Goal: Task Accomplishment & Management: Manage account settings

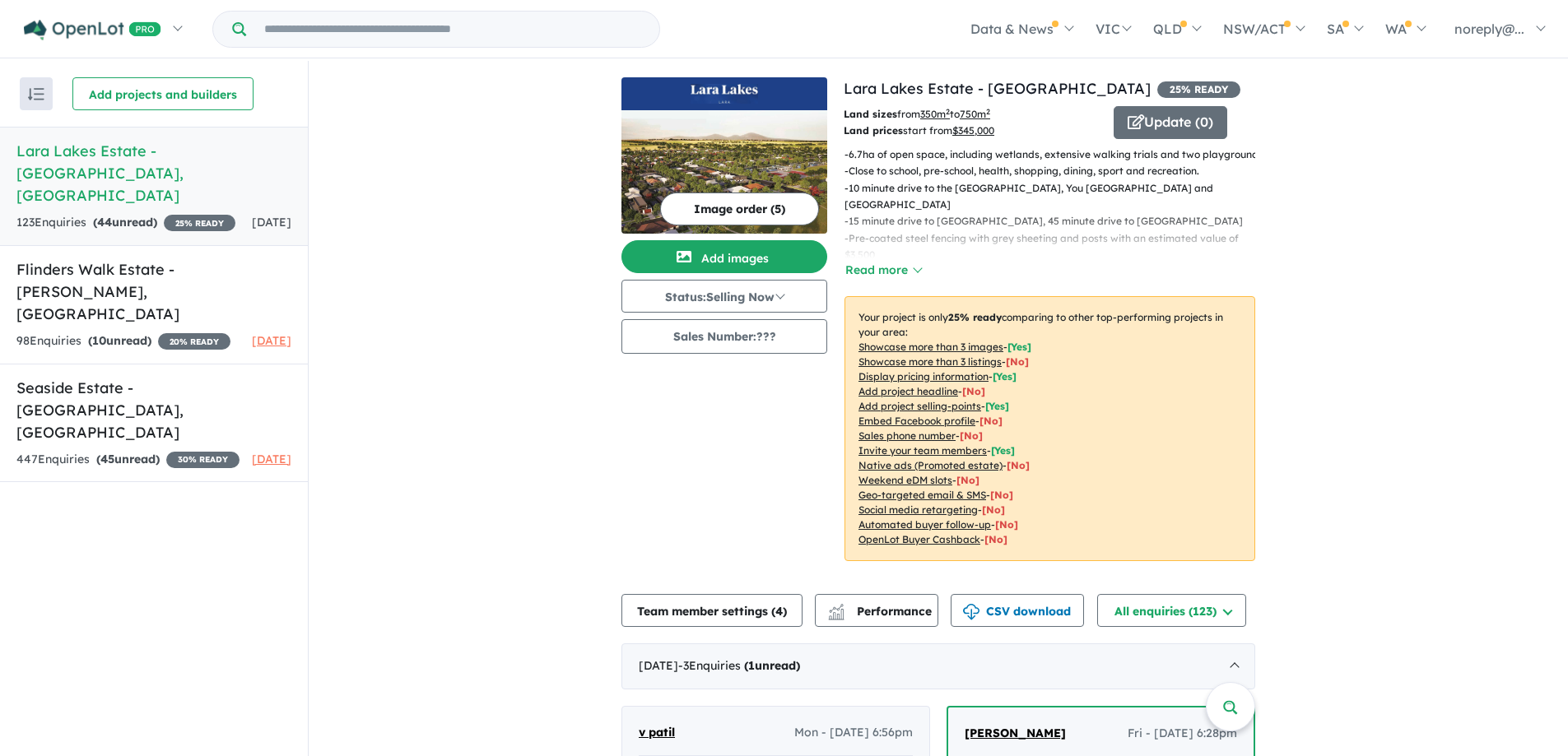
click at [162, 213] on div "123 Enquir ies ( 44 unread) 25 % READY" at bounding box center [126, 223] width 219 height 20
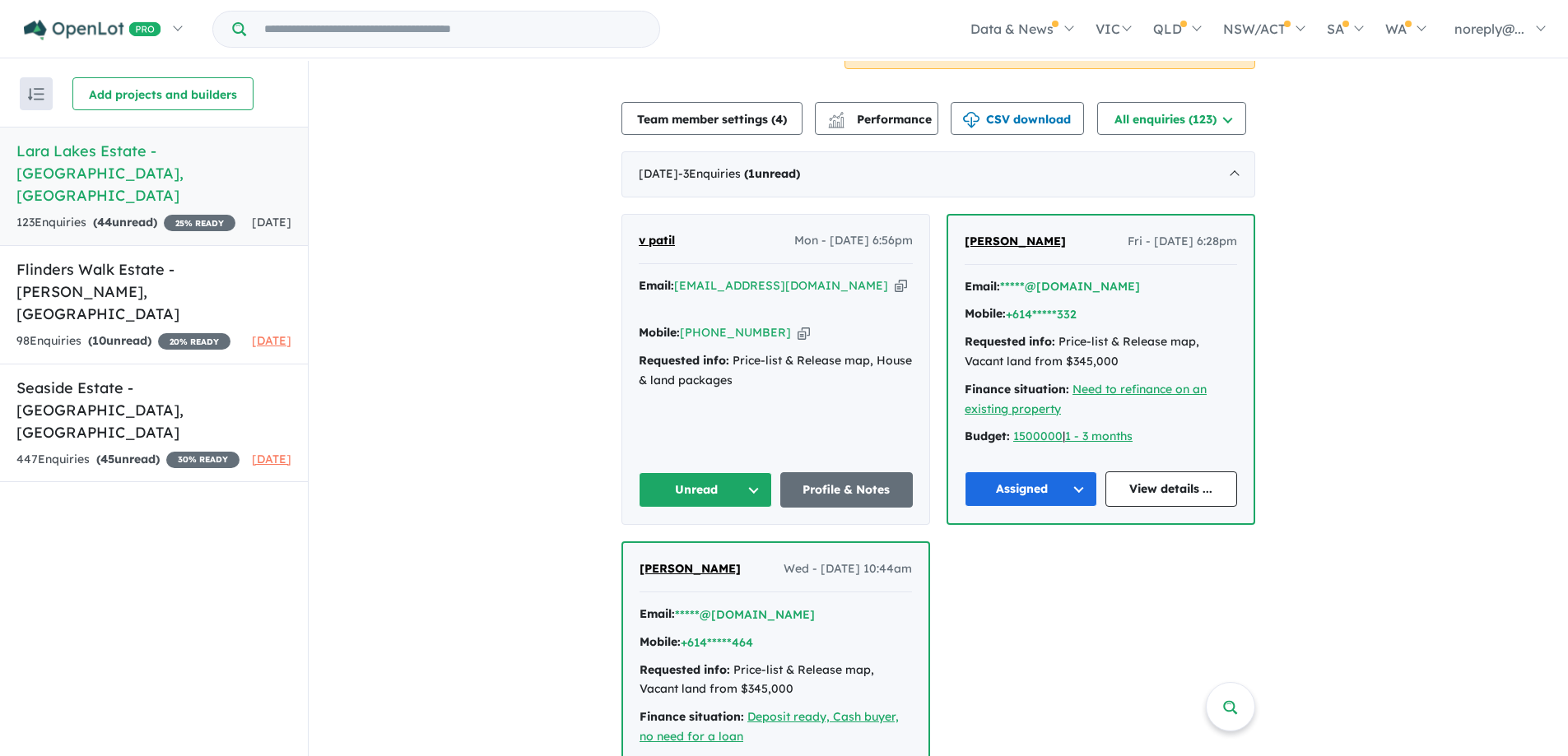
scroll to position [494, 0]
click at [730, 484] on button "Unread" at bounding box center [705, 488] width 133 height 35
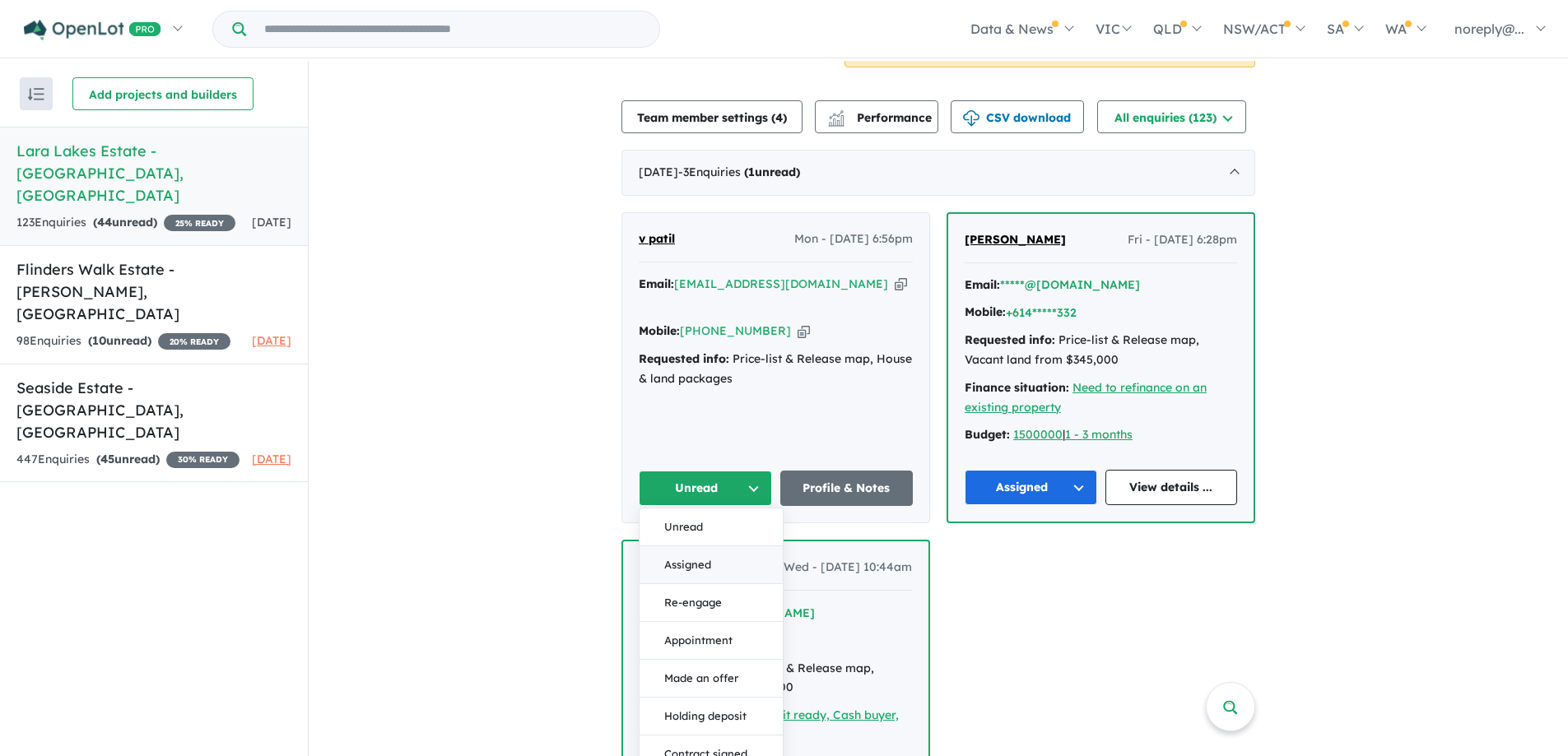
click at [720, 564] on button "Assigned" at bounding box center [711, 565] width 143 height 38
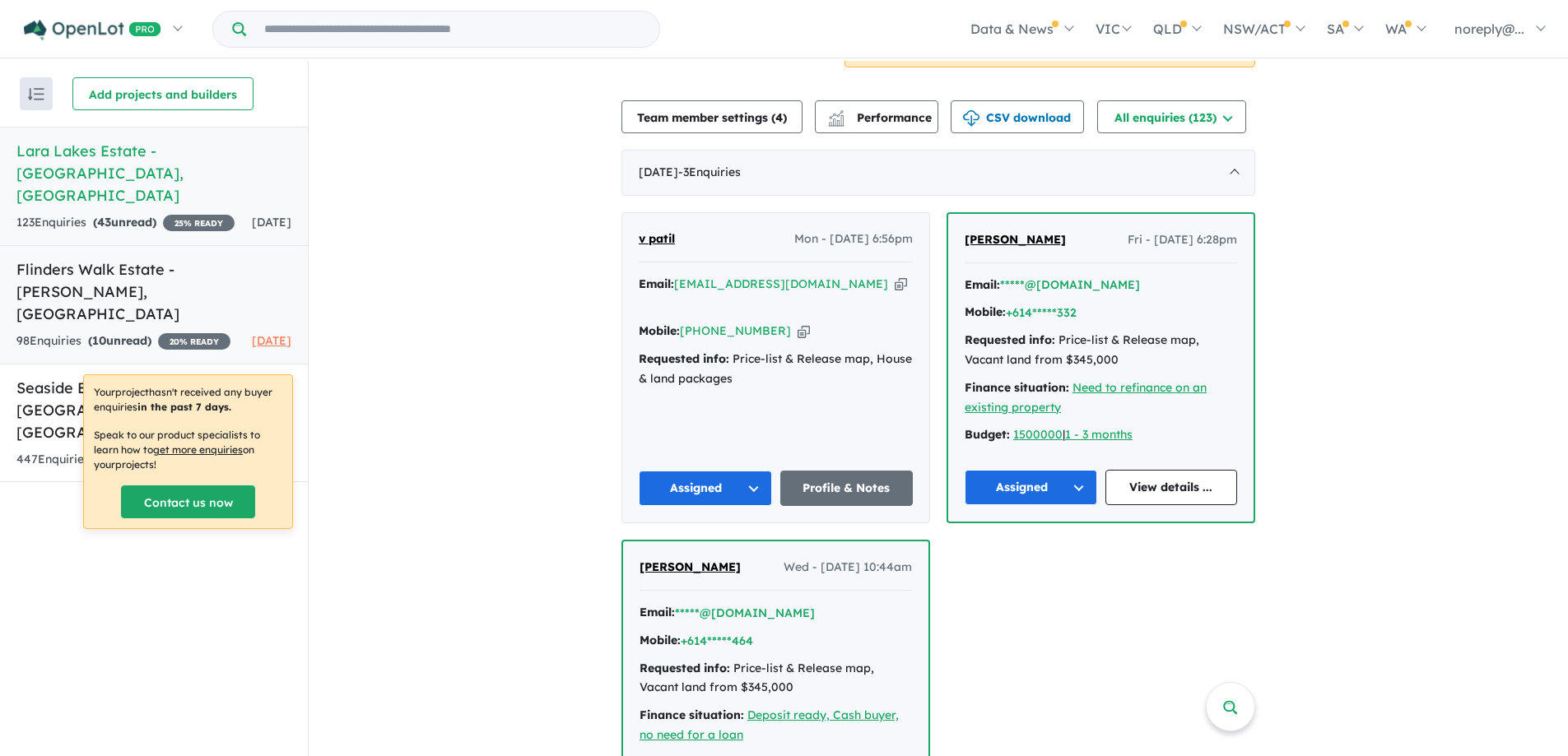
click at [127, 332] on div "98 Enquir ies ( 10 unread) 20 % READY" at bounding box center [123, 341] width 214 height 20
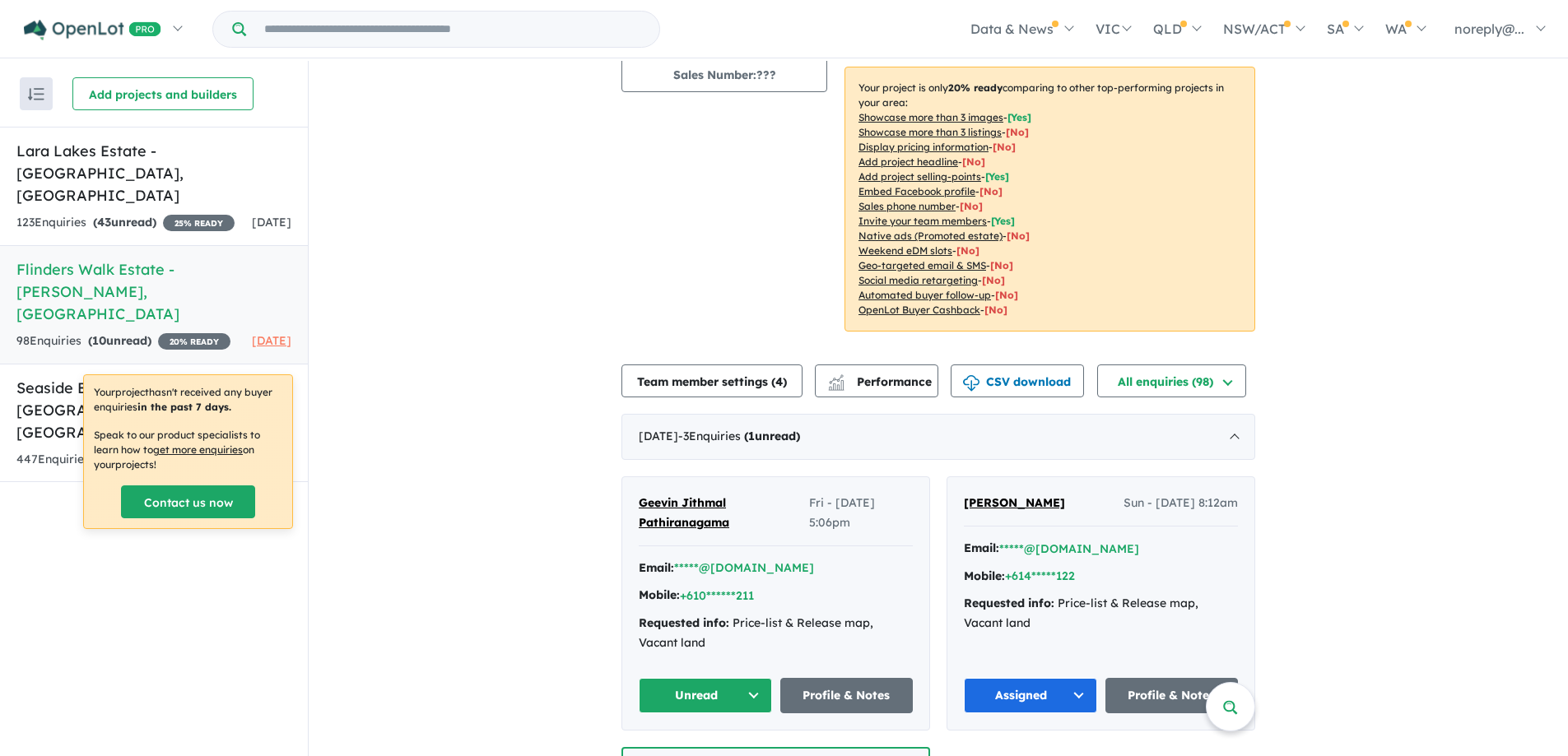
scroll to position [413, 0]
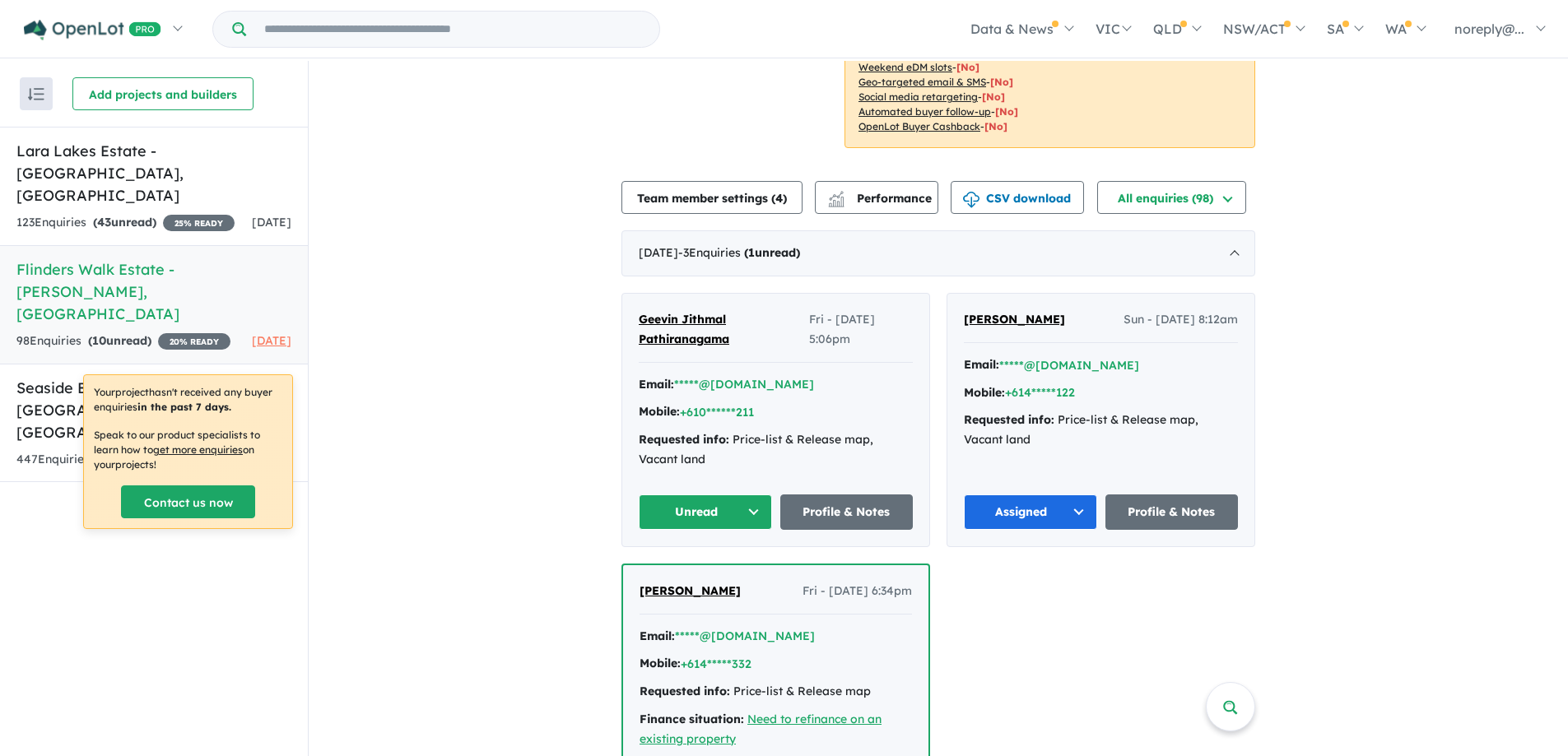
click at [689, 512] on button "Unread" at bounding box center [705, 512] width 133 height 35
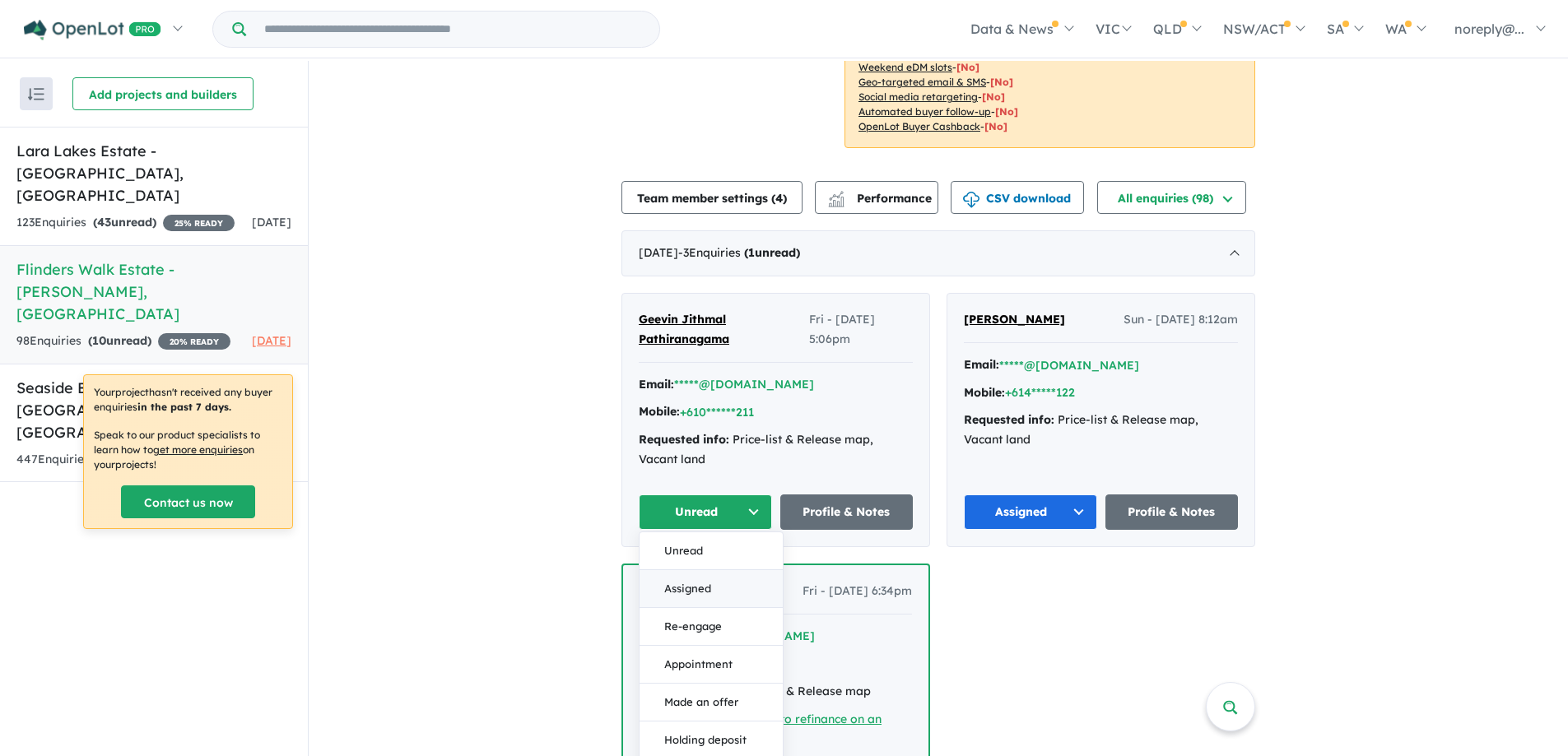
click at [682, 598] on button "Assigned" at bounding box center [711, 589] width 143 height 38
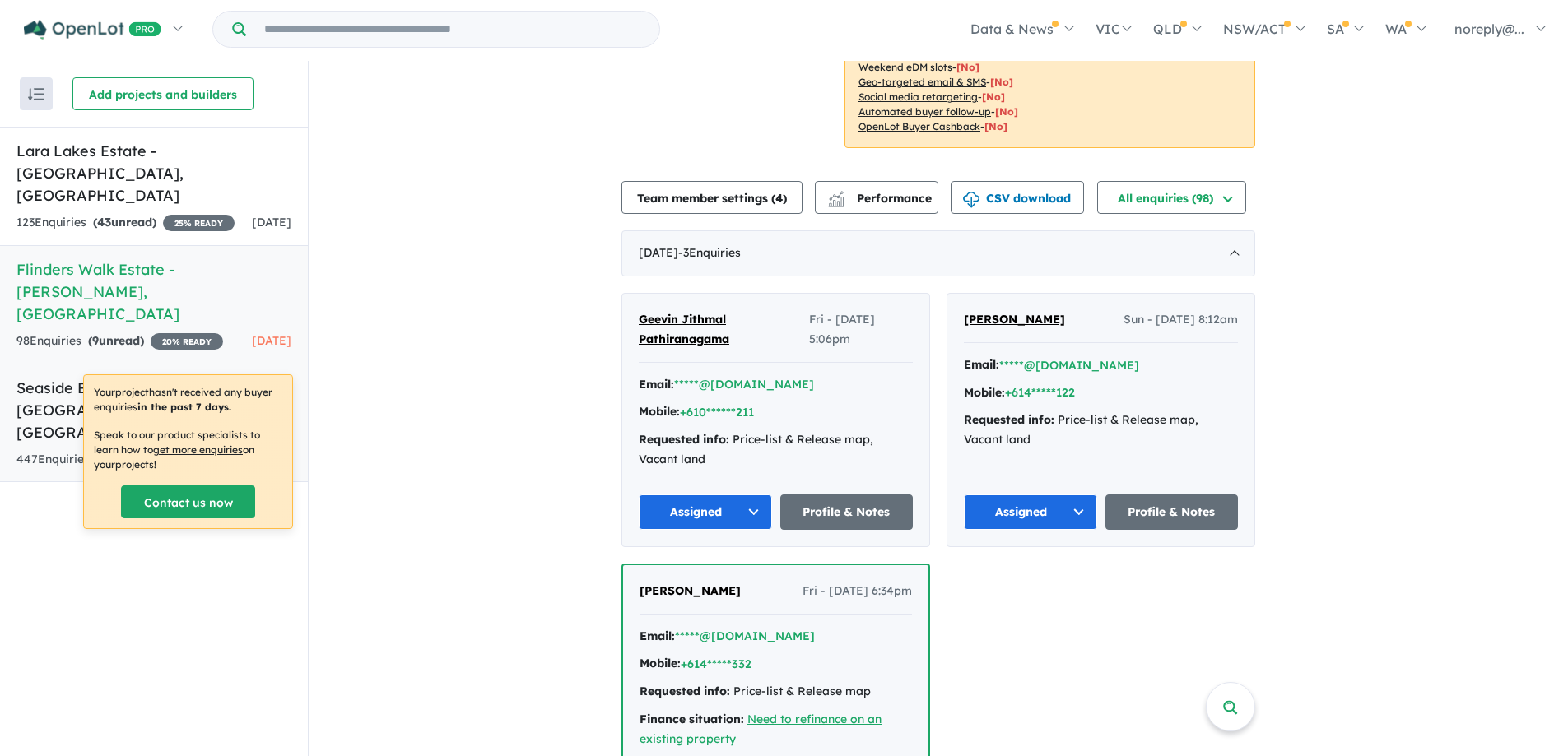
click at [75, 377] on h5 "Seaside Estate - [GEOGRAPHIC_DATA] , [GEOGRAPHIC_DATA]" at bounding box center [154, 410] width 275 height 67
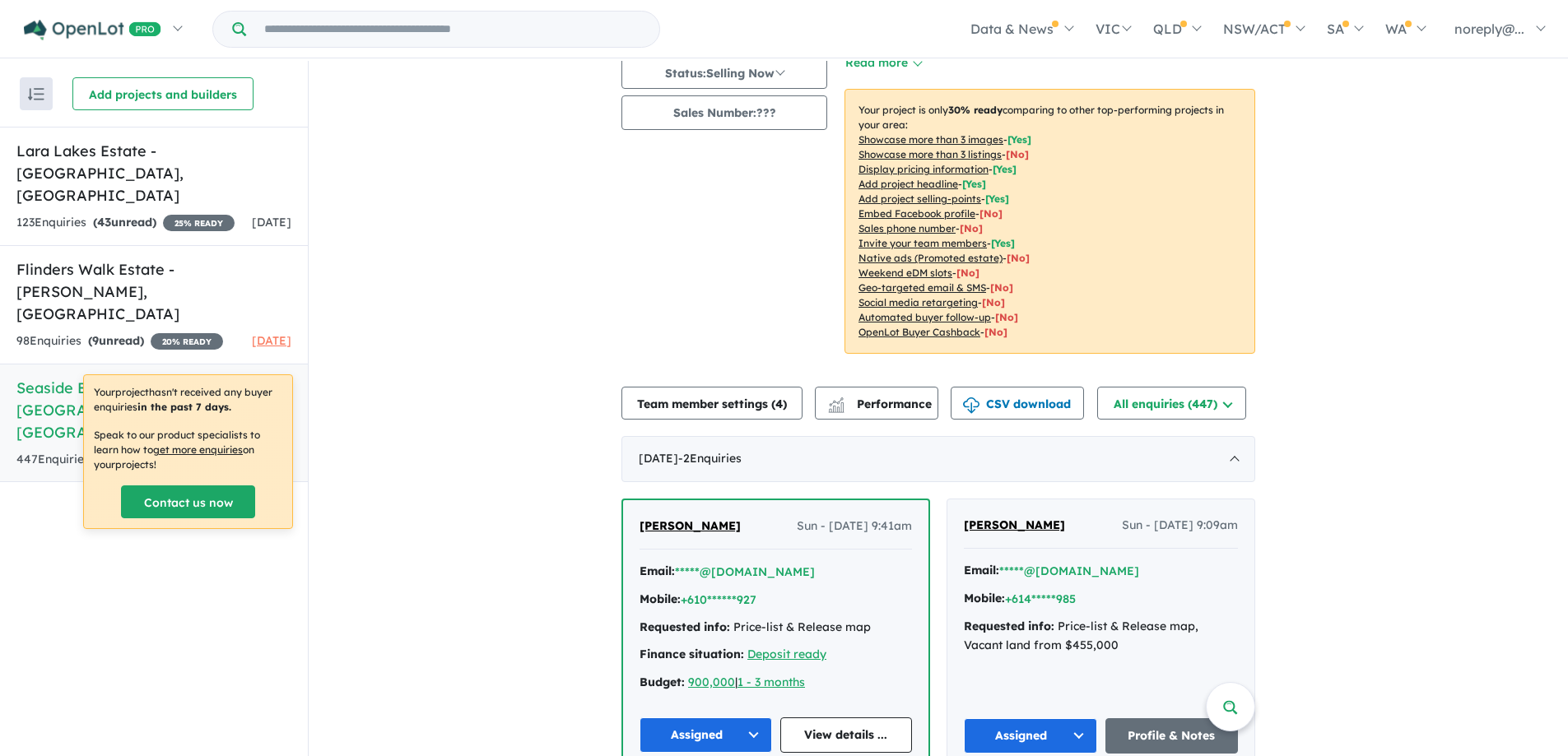
scroll to position [494, 0]
